Goal: Transaction & Acquisition: Purchase product/service

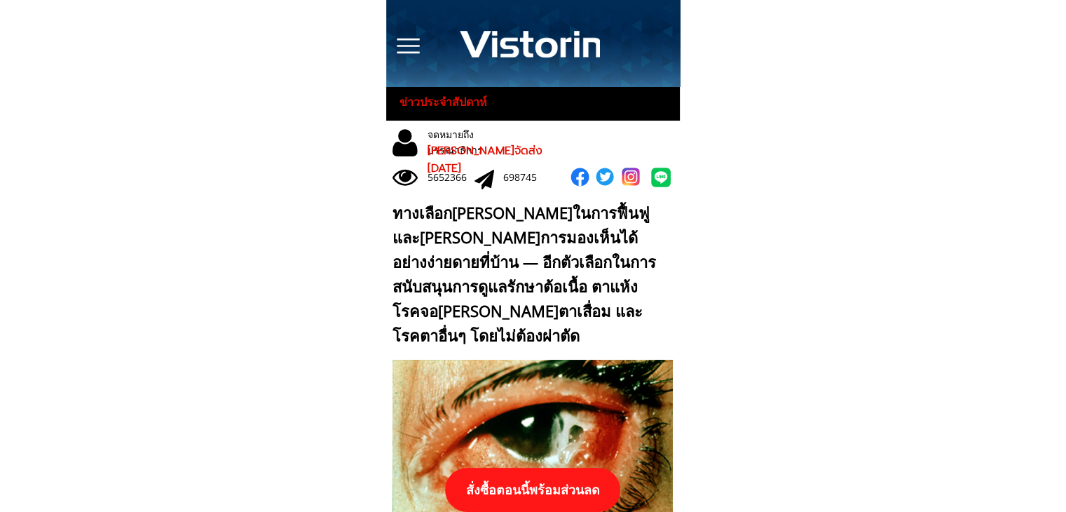
click at [572, 480] on p "สั่งซื้อตอนนี้พร้อมส่วนลด" at bounding box center [532, 490] width 175 height 44
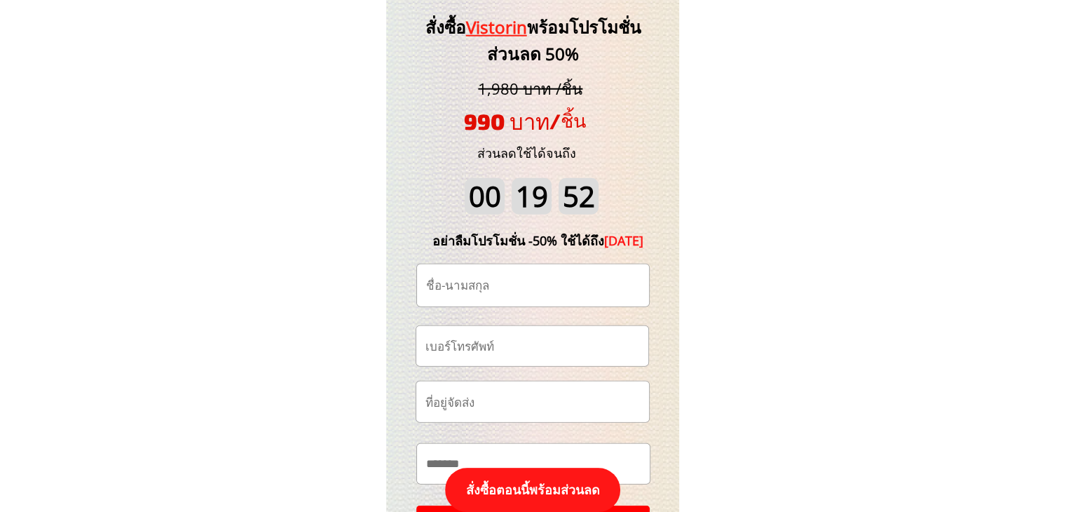
scroll to position [14698, 0]
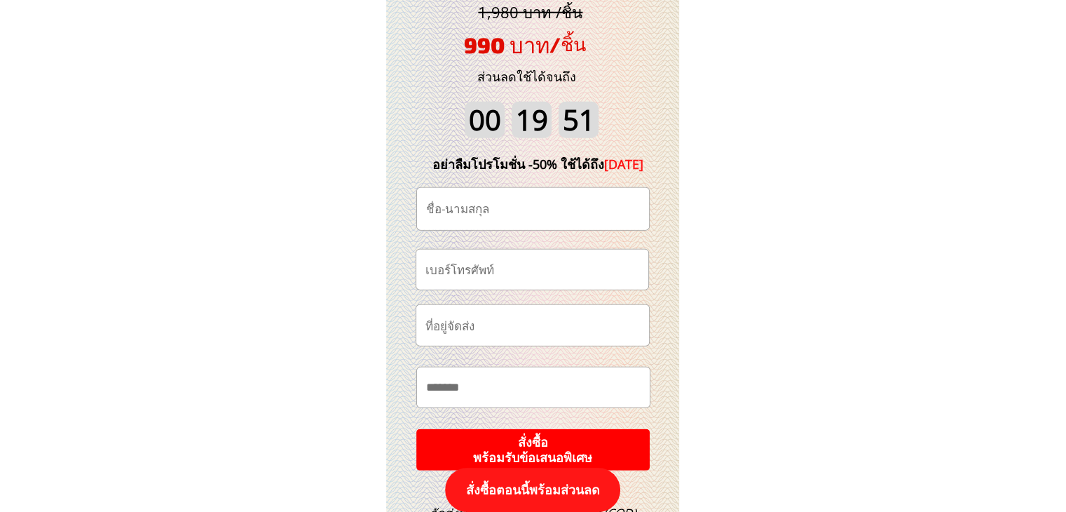
click at [554, 270] on input "tel" at bounding box center [532, 270] width 221 height 40
paste input "0632325428"
type input "0632325428"
click at [488, 208] on input "text" at bounding box center [533, 209] width 221 height 42
paste input "Phakkhanaphat Miadmala"
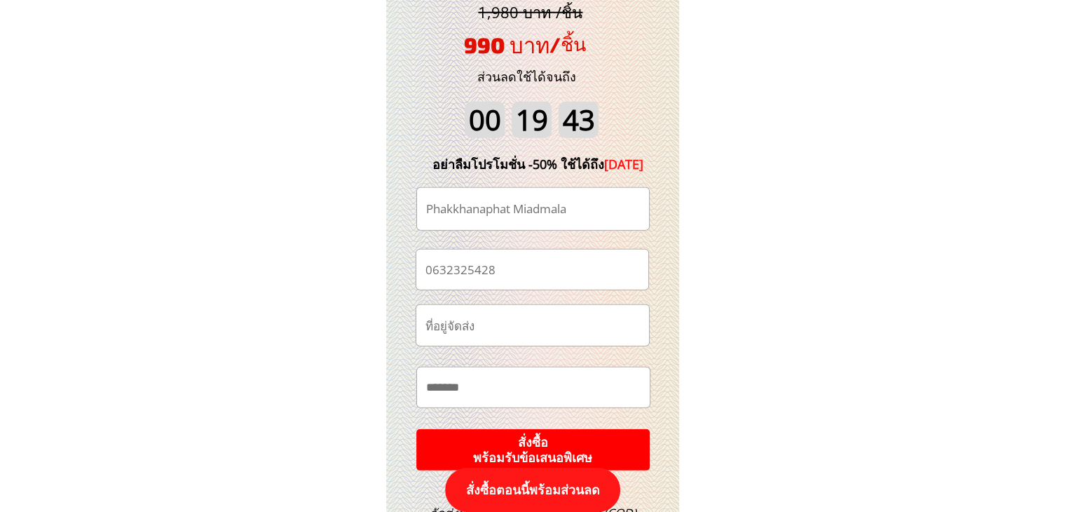
scroll to position [14768, 0]
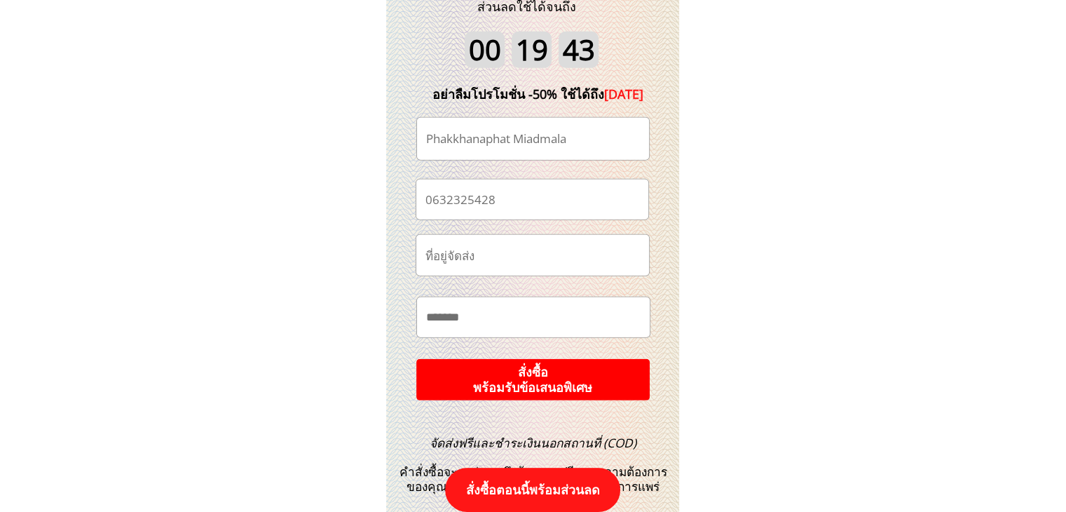
type input "Phakkhanaphat Miadmala"
click at [545, 386] on p "สั่งซื้อ พร้อมรับข้อเสนอพิเศษ" at bounding box center [532, 379] width 243 height 43
